Goal: Task Accomplishment & Management: Manage account settings

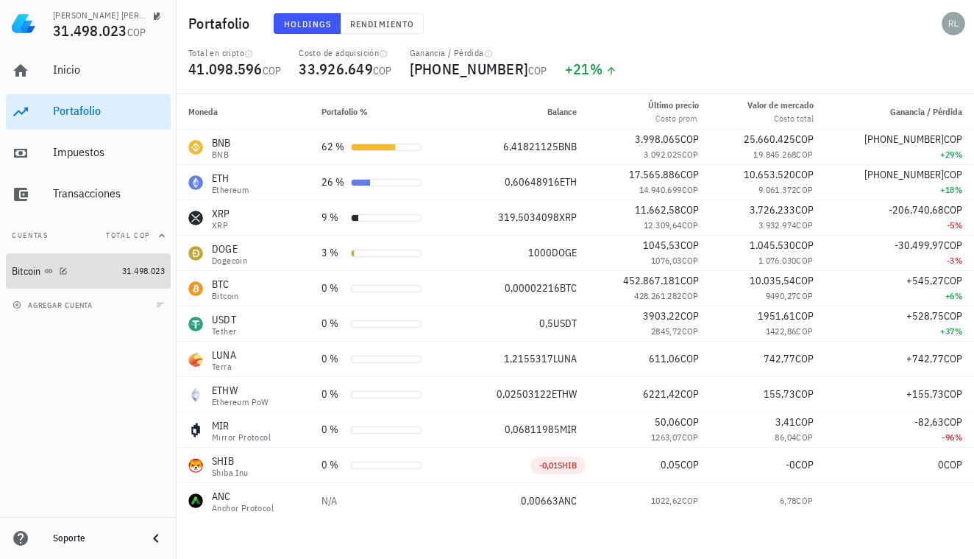
click at [144, 276] on div "31.498.023" at bounding box center [143, 270] width 43 height 15
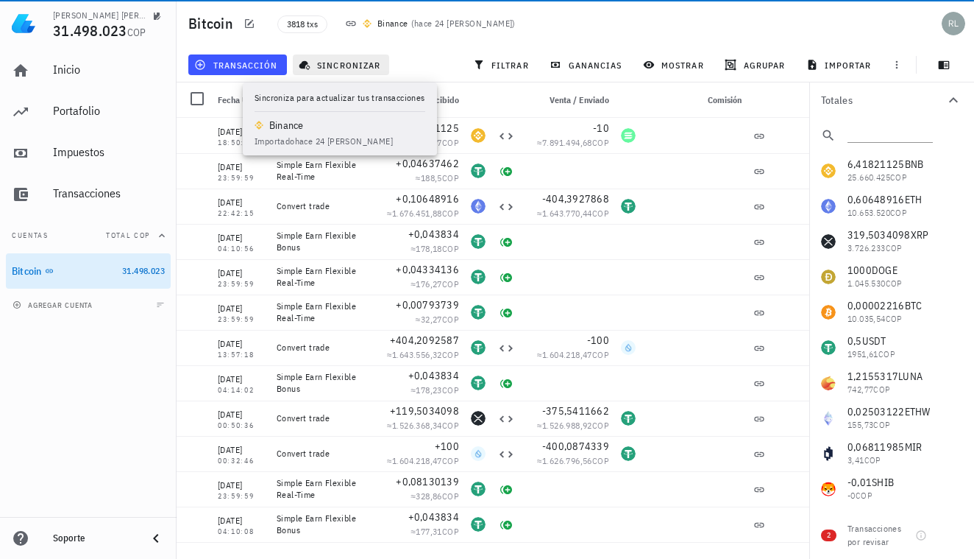
click at [355, 71] on button "sincronizar" at bounding box center [341, 64] width 97 height 21
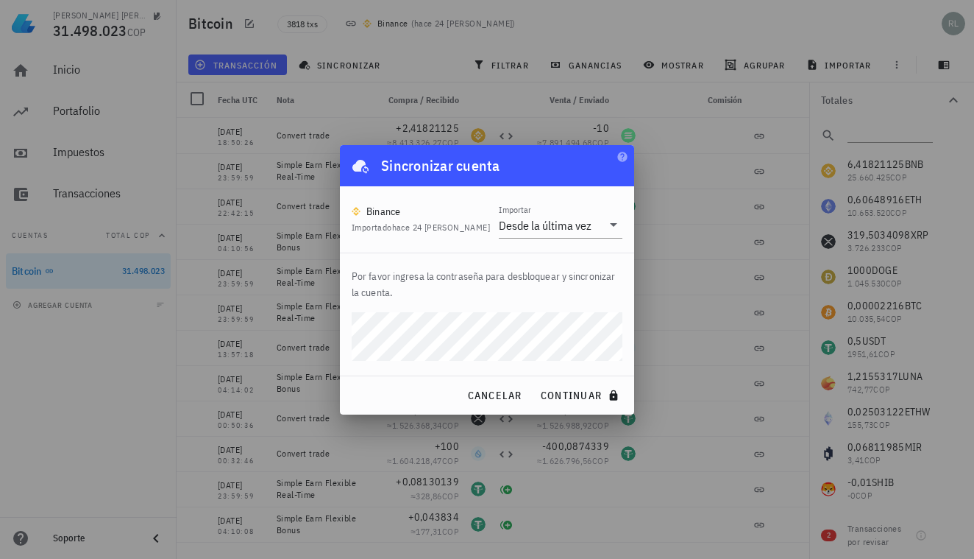
click at [581, 394] on button "continuar" at bounding box center [581, 395] width 95 height 26
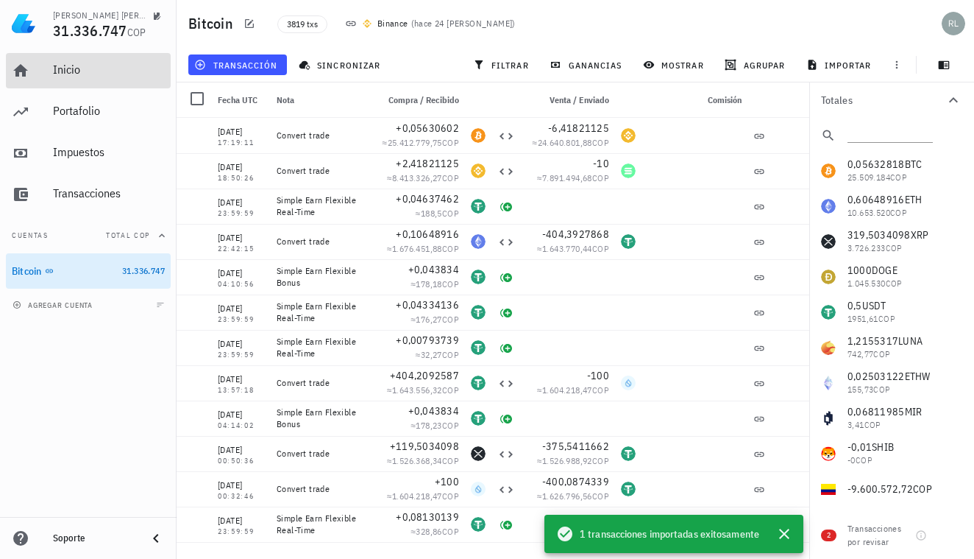
click at [69, 74] on div "Inicio" at bounding box center [109, 70] width 112 height 14
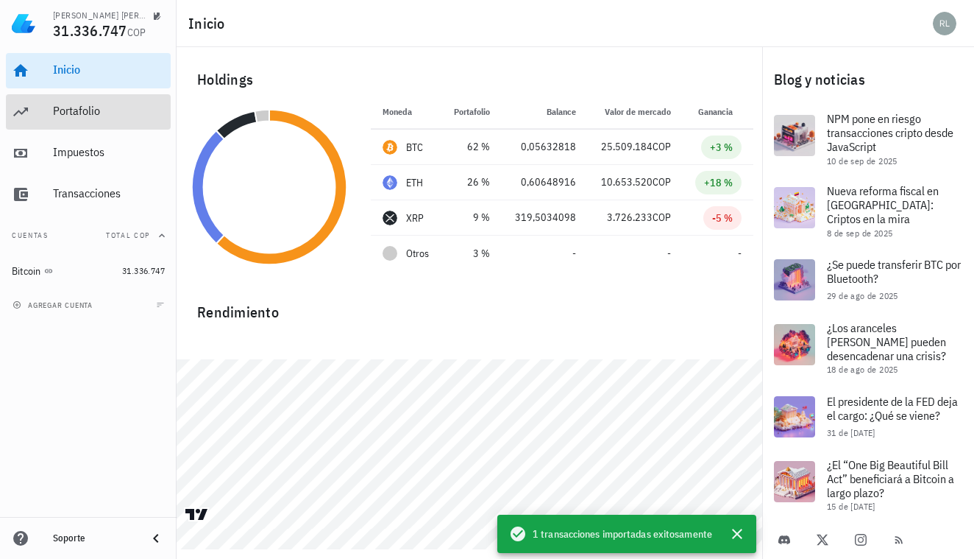
click at [100, 112] on div "Portafolio" at bounding box center [109, 111] width 112 height 14
